Goal: Book appointment/travel/reservation

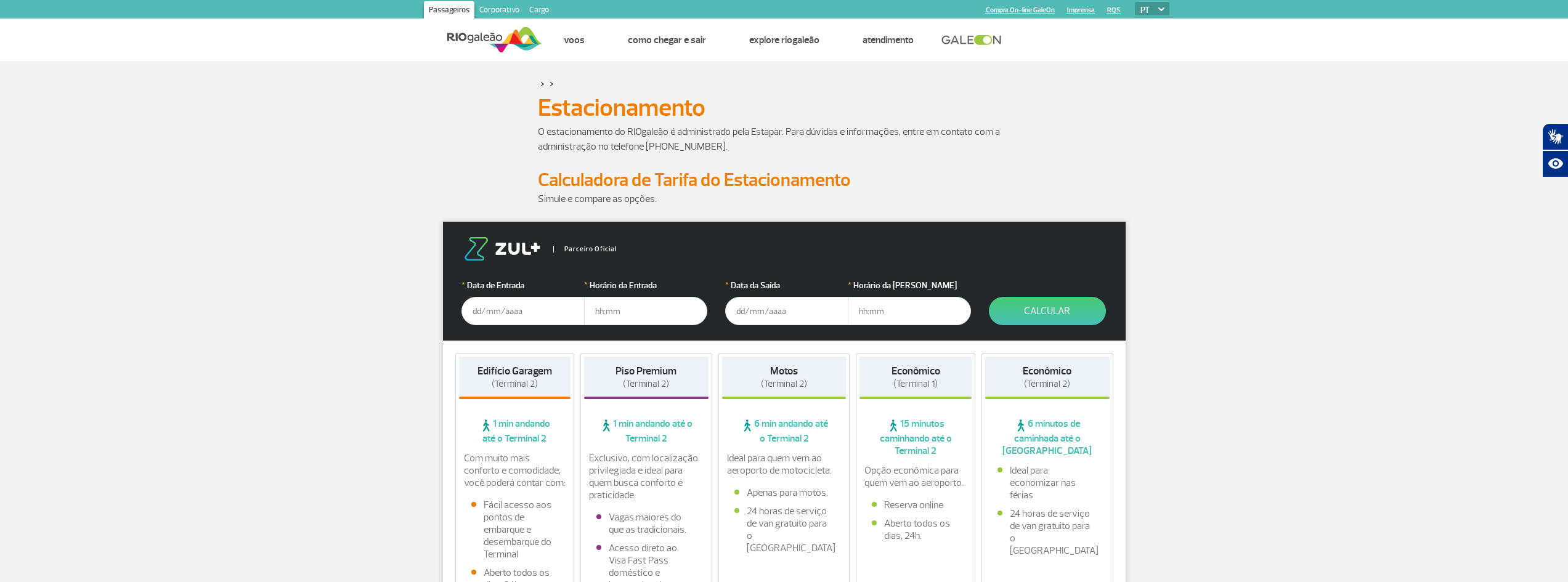
click at [480, 311] on input "text" at bounding box center [523, 311] width 124 height 28
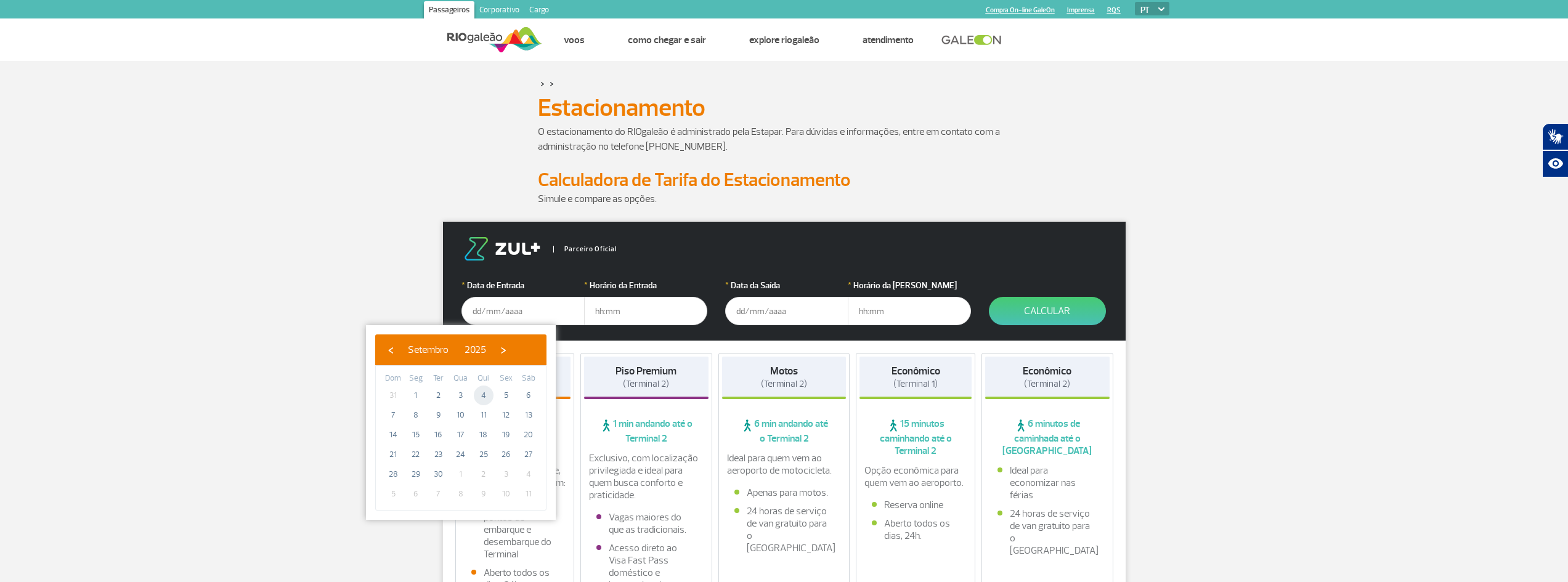
click at [481, 396] on span "4" at bounding box center [484, 395] width 20 height 20
type input "[DATE]"
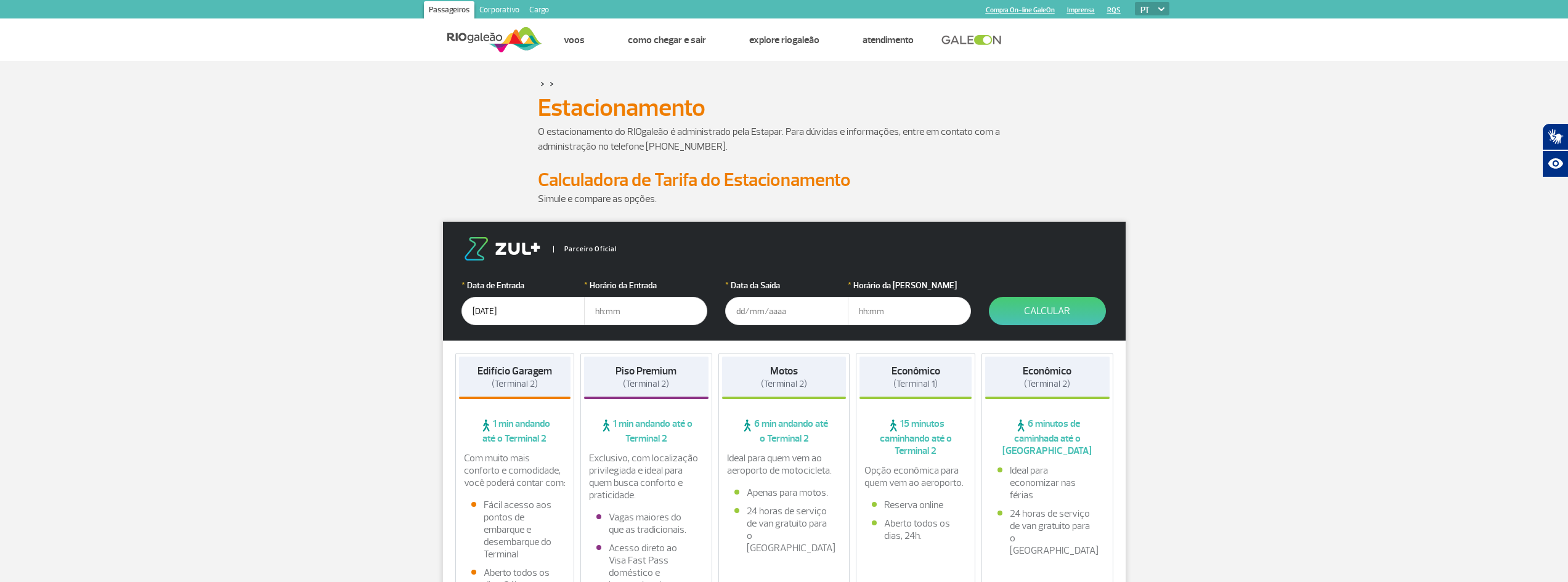
click at [596, 309] on input "text" at bounding box center [645, 311] width 124 height 28
click at [597, 308] on input "text" at bounding box center [645, 311] width 124 height 28
type input "17:00"
click at [818, 360] on div "Motos (Terminal 2)" at bounding box center [784, 377] width 124 height 42
click at [768, 315] on input "text" at bounding box center [786, 311] width 124 height 28
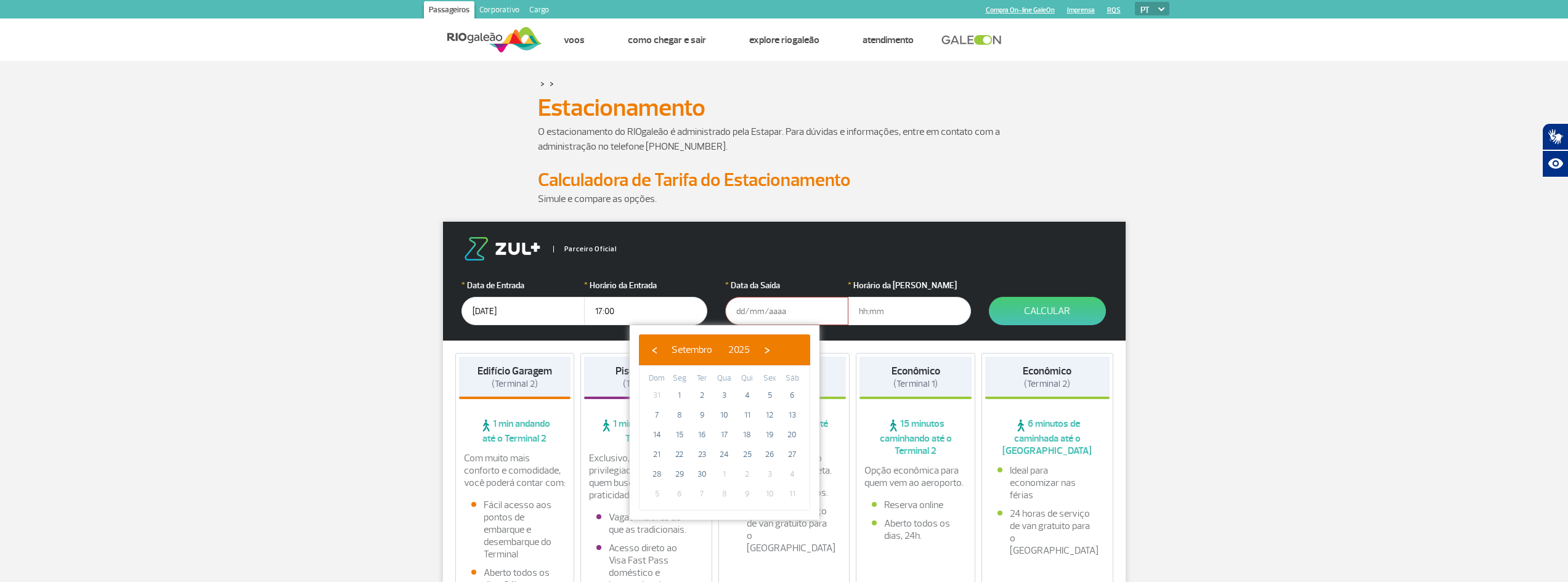
drag, startPoint x: 527, startPoint y: 313, endPoint x: 427, endPoint y: 308, distance: 100.1
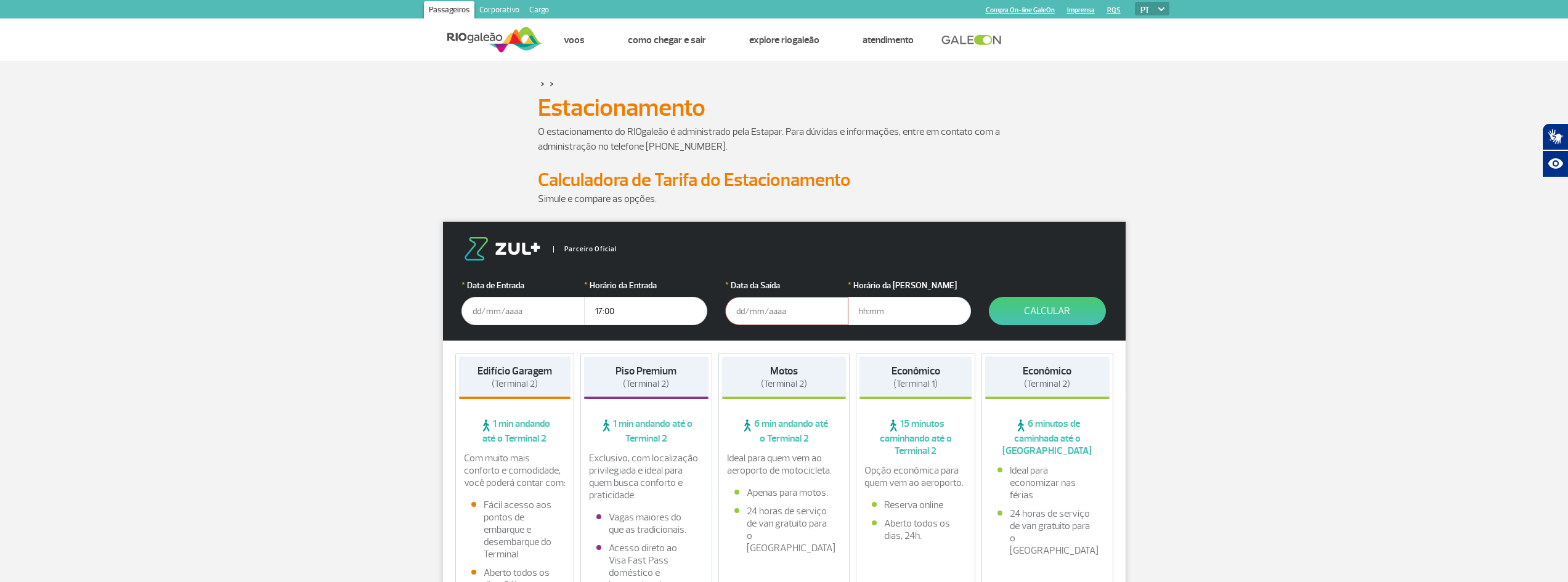
click at [480, 313] on input "text" at bounding box center [523, 311] width 124 height 28
click at [547, 313] on input "text" at bounding box center [523, 311] width 124 height 28
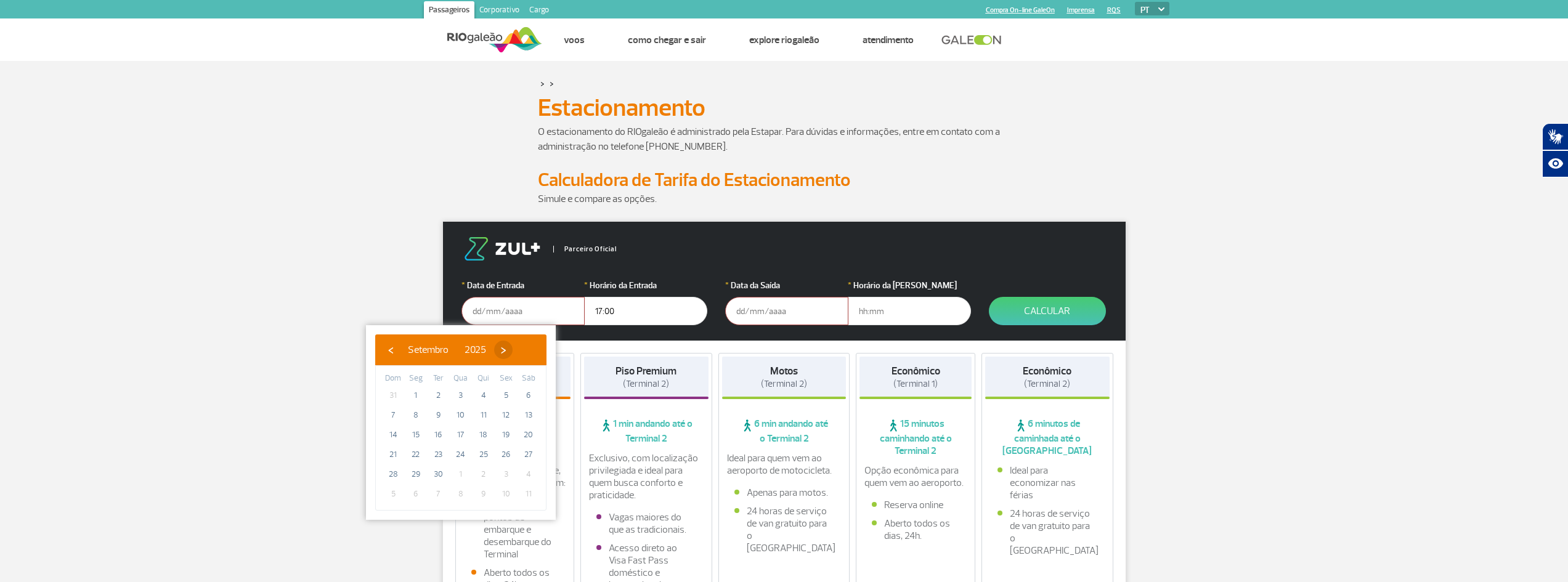
click at [513, 348] on span "›" at bounding box center [503, 350] width 18 height 18
click at [482, 392] on span "2" at bounding box center [484, 395] width 20 height 20
type input "[DATE]"
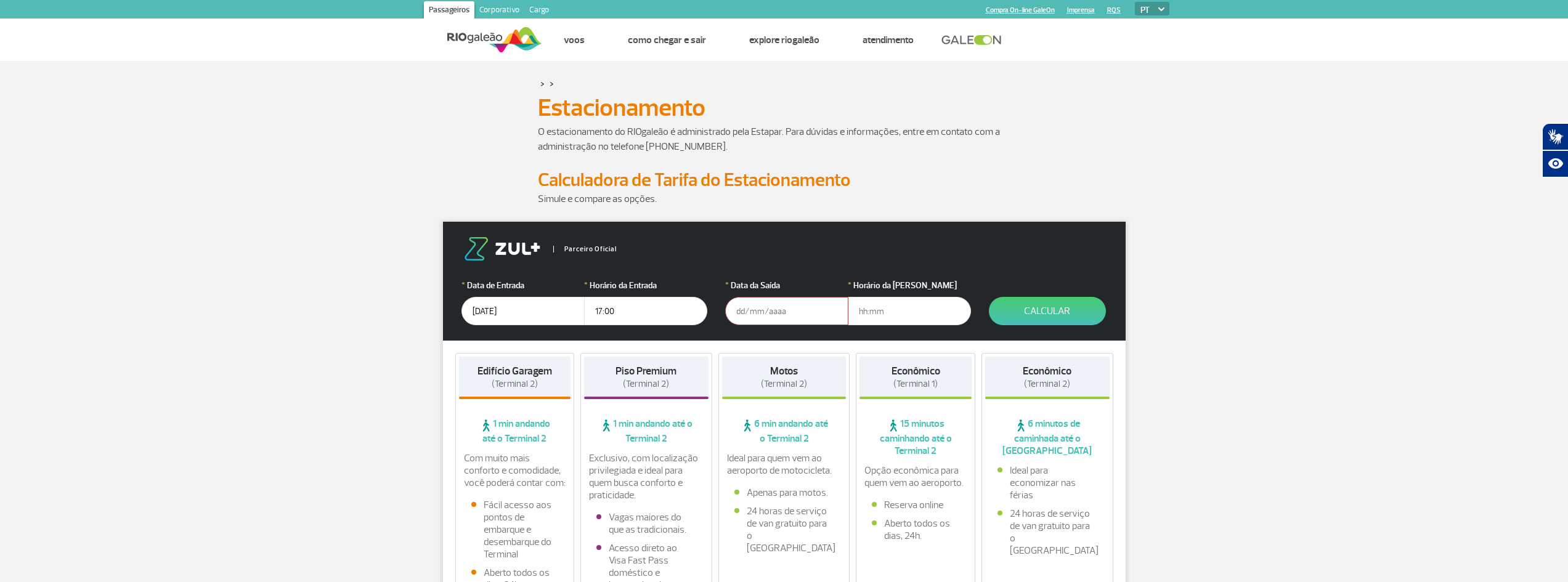
click at [760, 314] on input "text" at bounding box center [786, 311] width 124 height 28
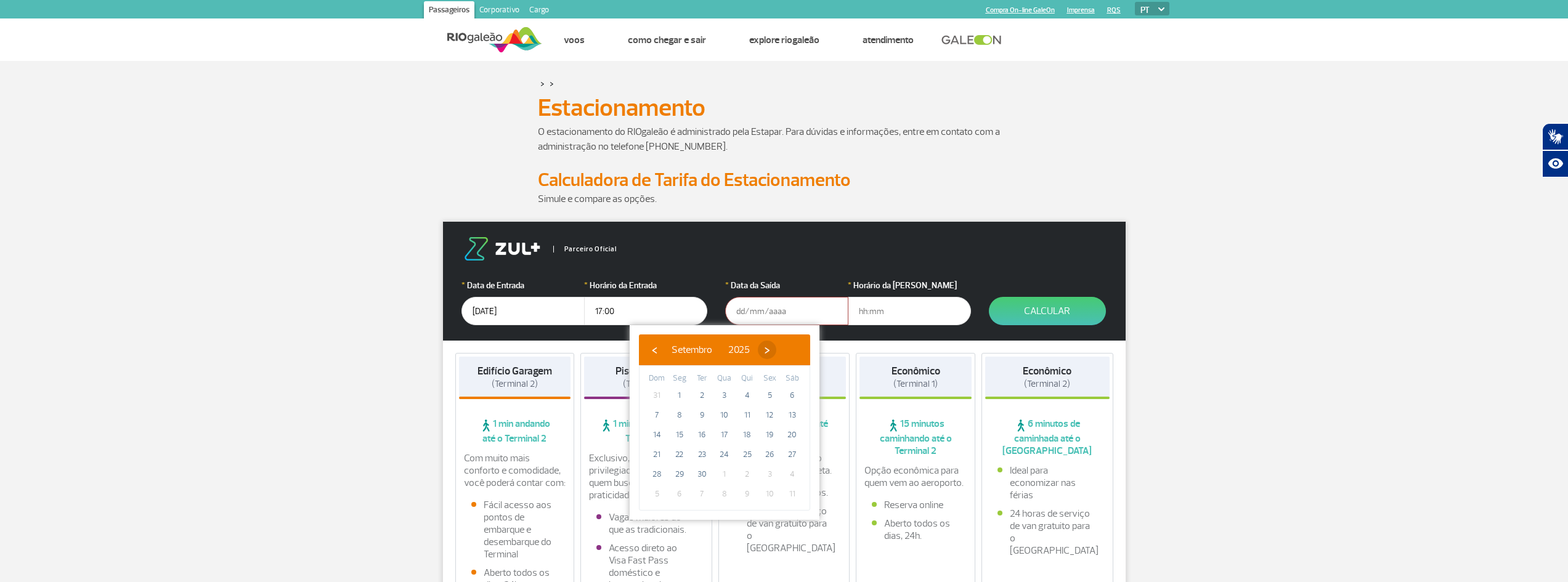
click at [777, 346] on span "›" at bounding box center [767, 350] width 18 height 18
click at [678, 413] on span "6" at bounding box center [680, 415] width 20 height 20
type input "[DATE]"
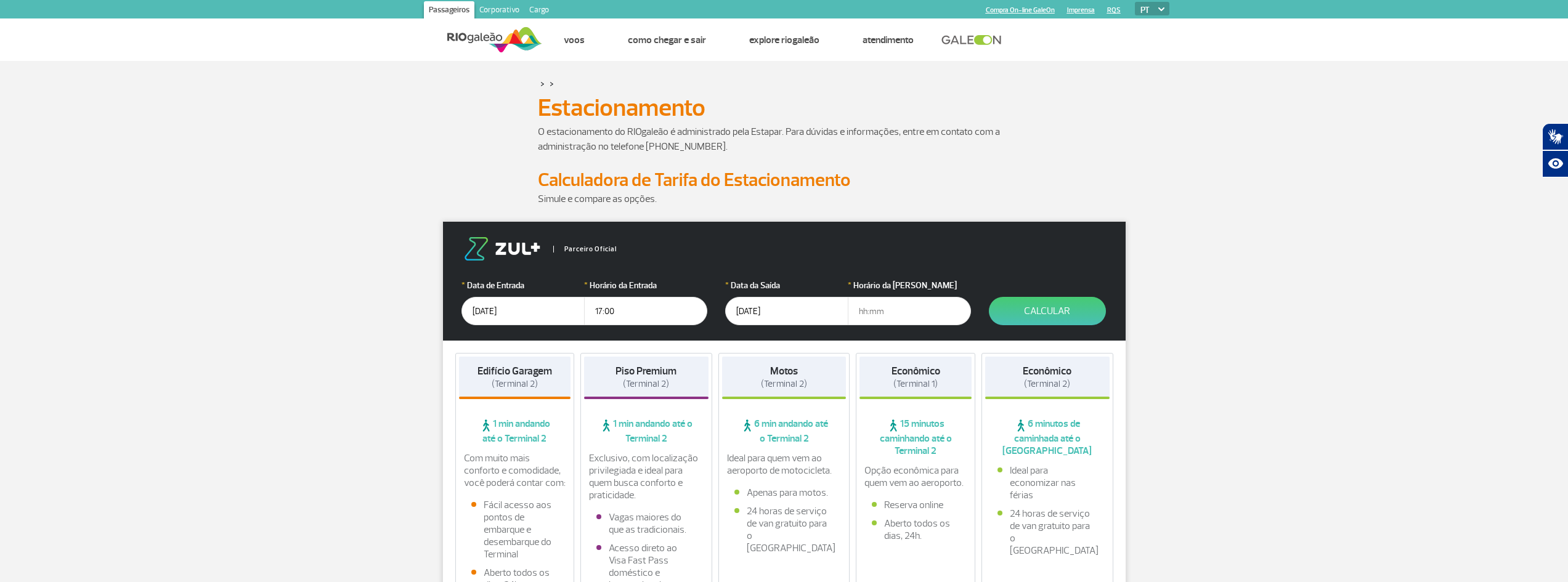
click at [863, 310] on input "text" at bounding box center [909, 311] width 124 height 28
type input "23:00"
click at [1067, 392] on div "Econômico (Terminal 2)" at bounding box center [1048, 377] width 124 height 42
click at [1043, 315] on button "Calcular" at bounding box center [1048, 311] width 117 height 28
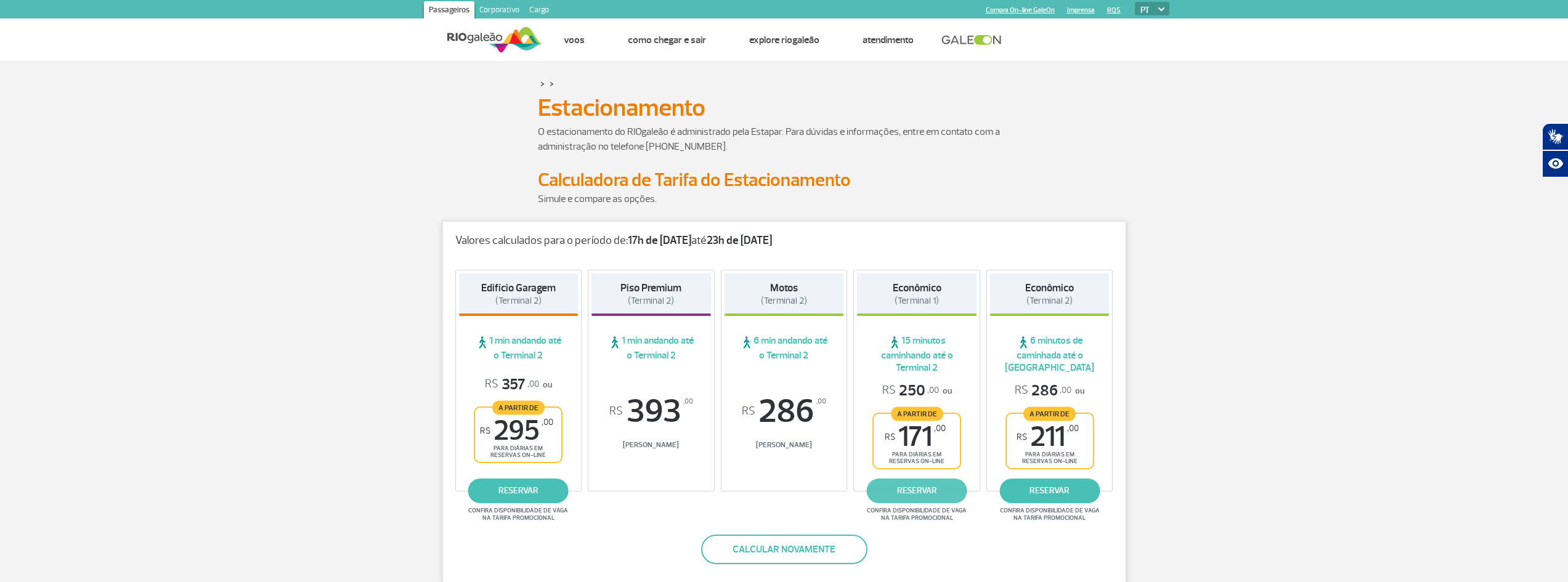
click at [921, 488] on link "reservar" at bounding box center [917, 490] width 100 height 25
